Goal: Navigation & Orientation: Find specific page/section

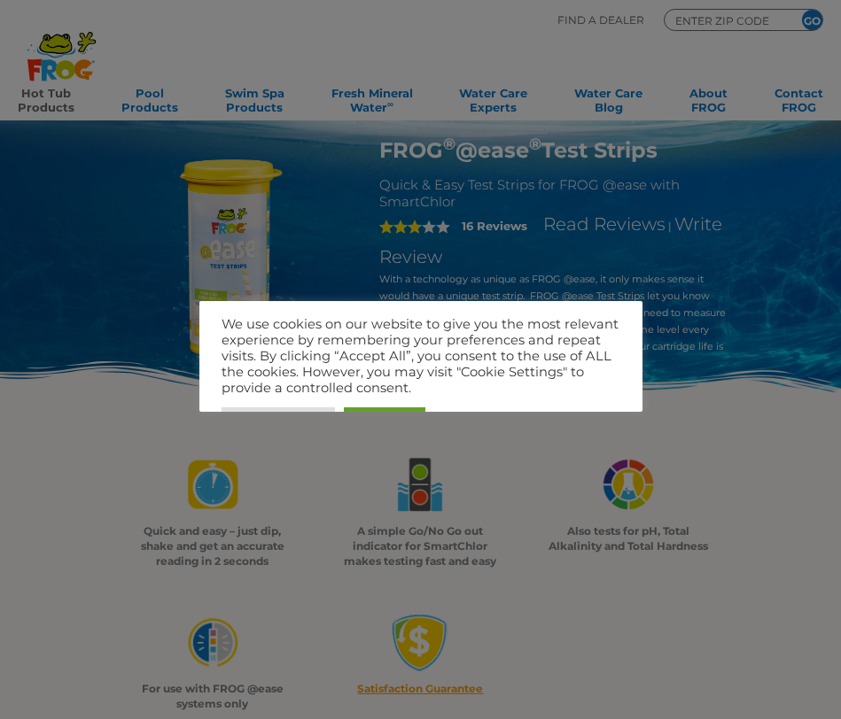
scroll to position [351, 0]
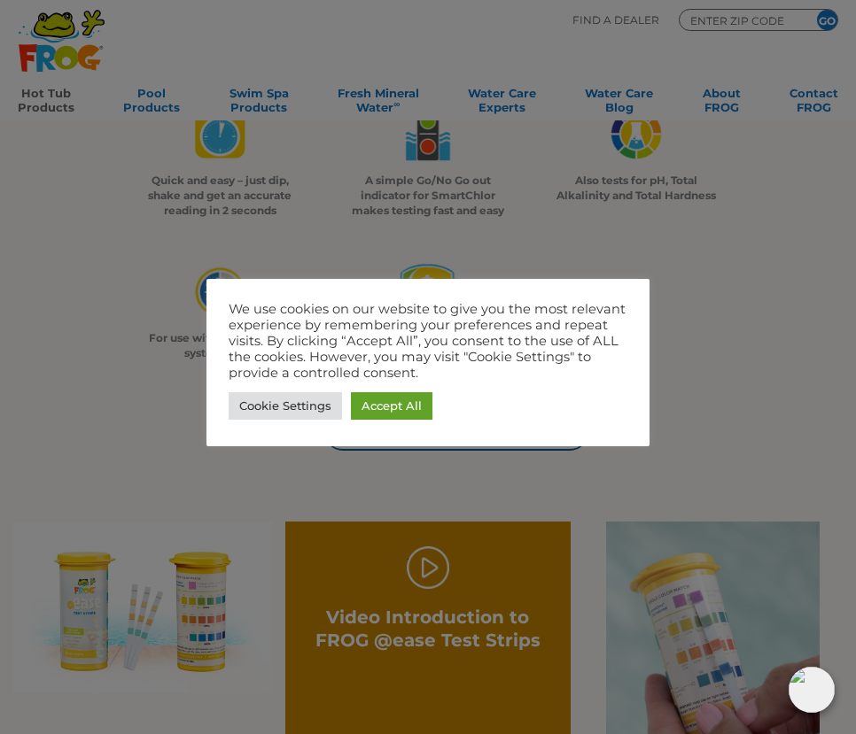
drag, startPoint x: 717, startPoint y: 312, endPoint x: 717, endPoint y: 282, distance: 30.1
click at [720, 313] on div at bounding box center [428, 367] width 856 height 734
click at [701, 325] on div at bounding box center [428, 367] width 856 height 734
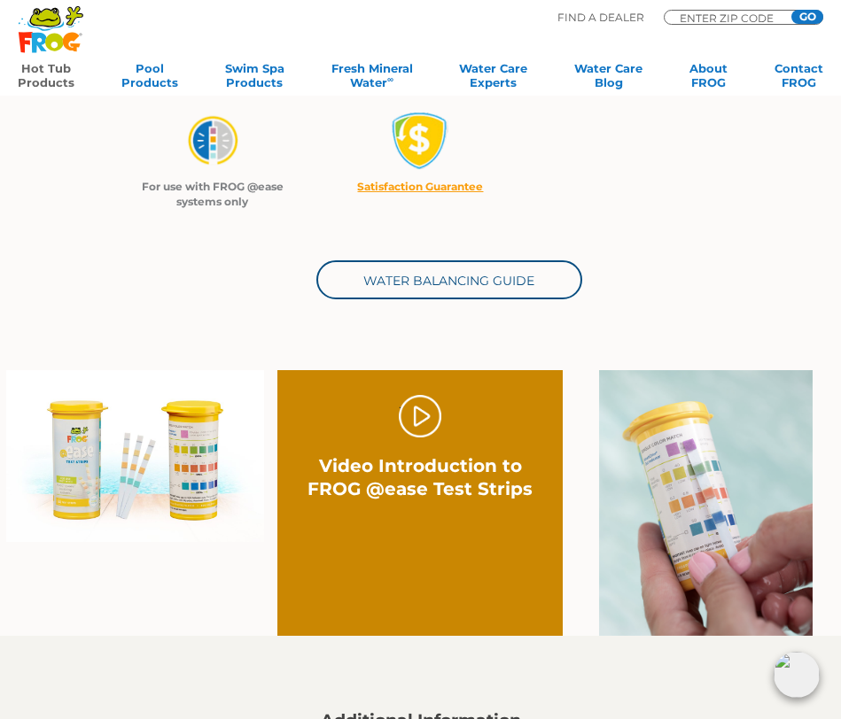
scroll to position [492, 0]
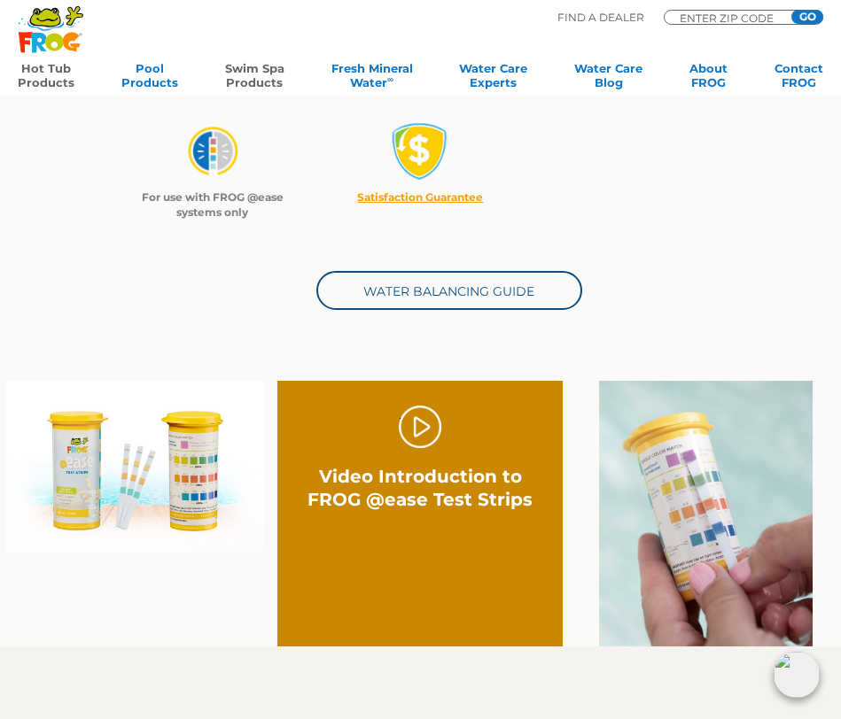
click at [268, 76] on link "Swim Spa Products" at bounding box center [254, 78] width 59 height 35
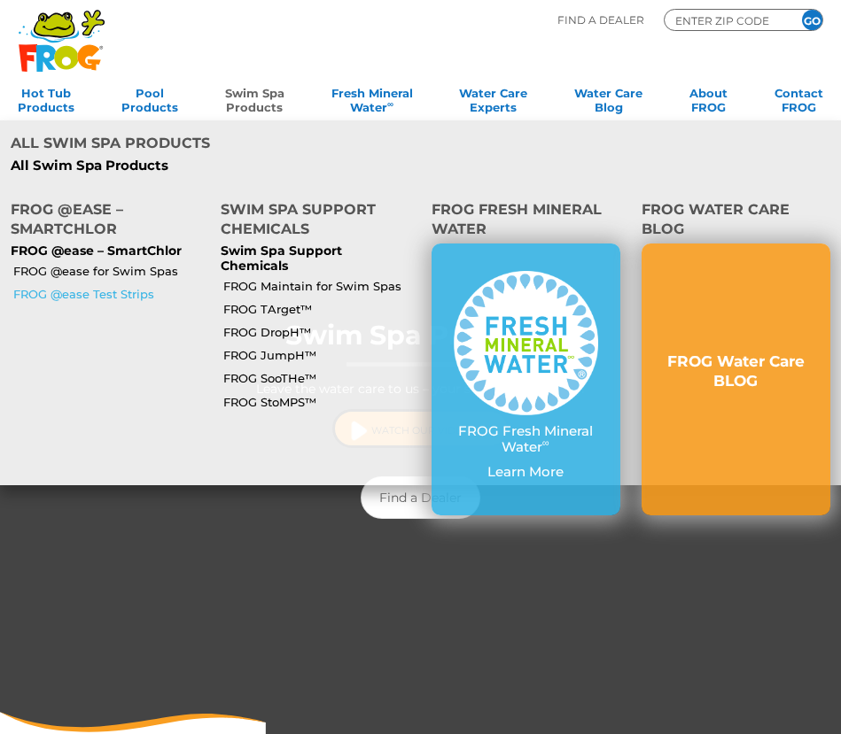
click at [135, 286] on link "FROG @ease Test Strips" at bounding box center [109, 294] width 192 height 16
